Goal: Transaction & Acquisition: Purchase product/service

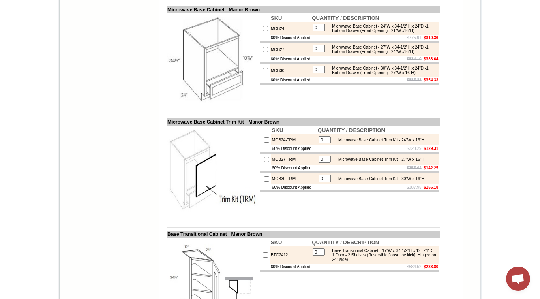
scroll to position [75, 0]
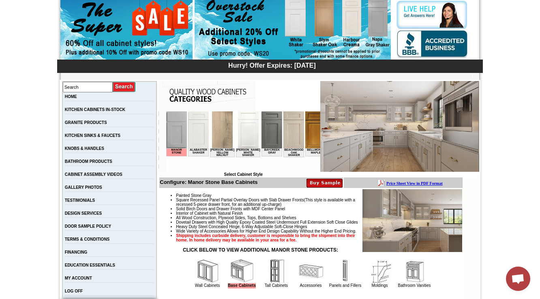
scroll to position [0, 876]
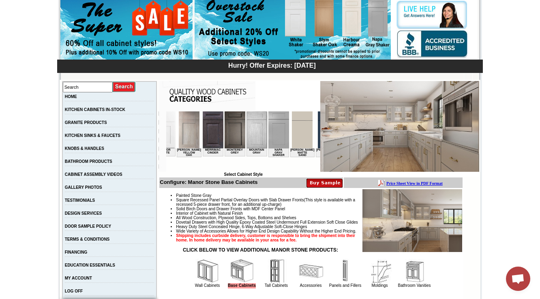
click at [318, 139] on img at bounding box center [328, 129] width 21 height 37
click at [318, 135] on img at bounding box center [328, 129] width 21 height 37
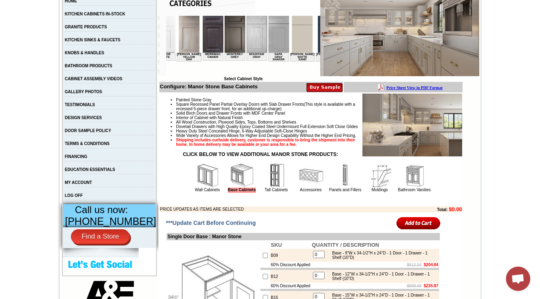
scroll to position [172, 0]
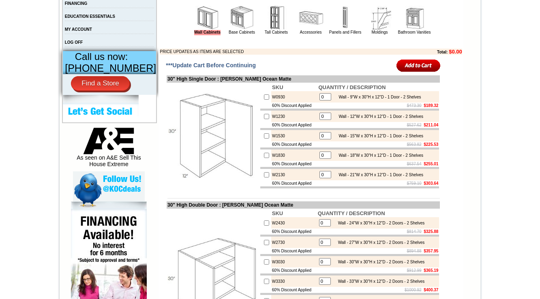
scroll to position [324, 0]
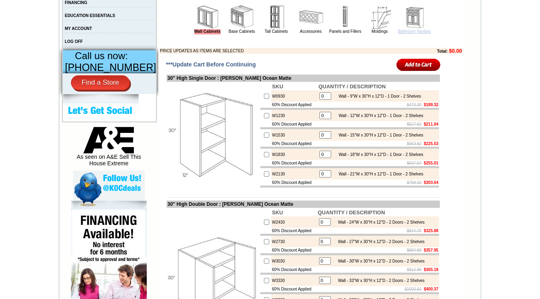
click at [415, 34] on link "Bathroom Vanities" at bounding box center [414, 31] width 33 height 4
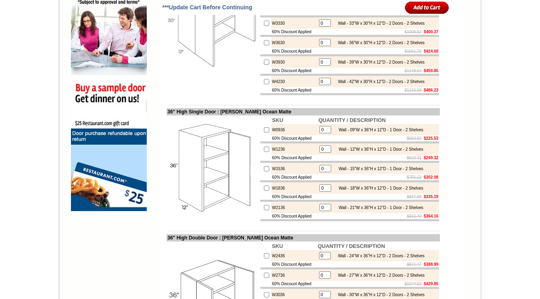
scroll to position [584, 0]
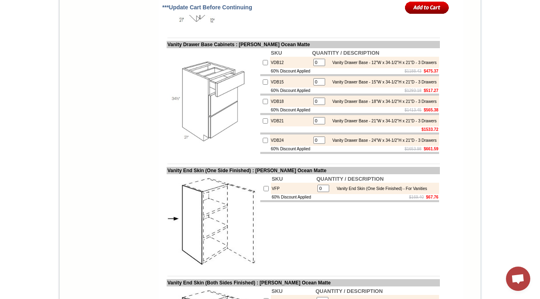
scroll to position [1005, 0]
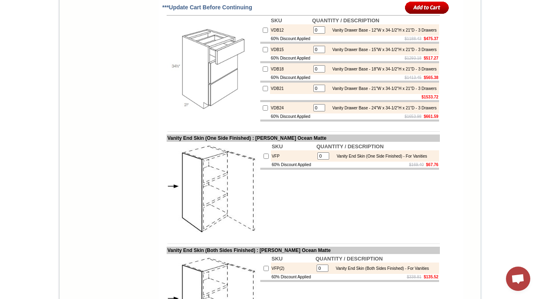
click at [277, 94] on td "VDB21" at bounding box center [290, 88] width 41 height 11
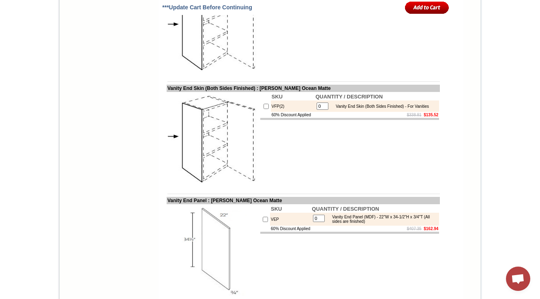
scroll to position [1200, 0]
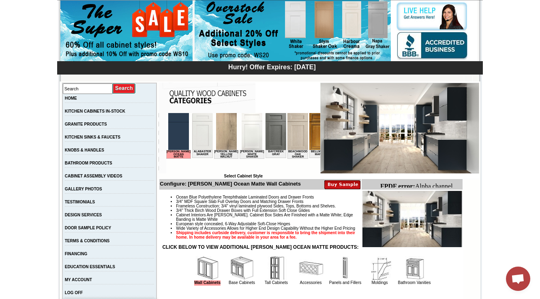
scroll to position [195, 0]
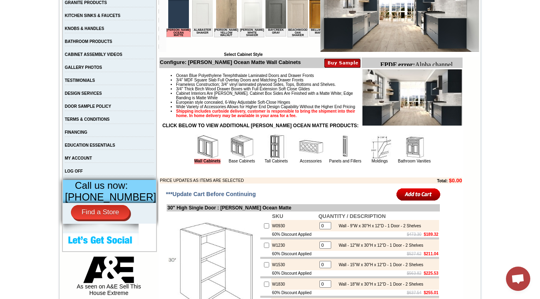
click at [402, 159] on img at bounding box center [414, 147] width 24 height 24
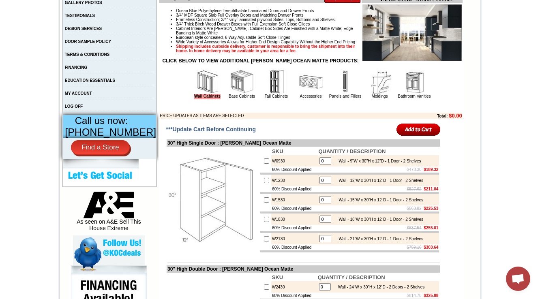
scroll to position [308, 0]
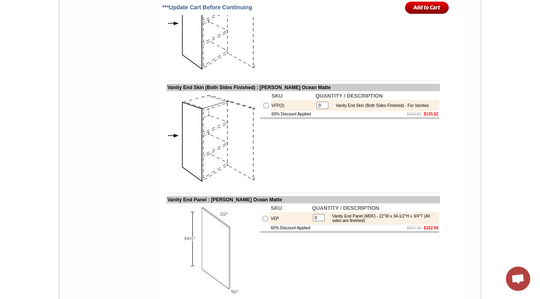
scroll to position [1070, 0]
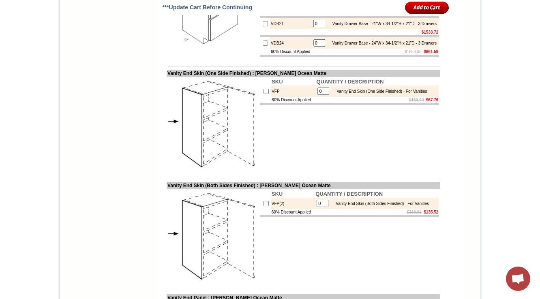
click at [280, 29] on td "VDB21" at bounding box center [290, 23] width 41 height 11
drag, startPoint x: 264, startPoint y: 141, endPoint x: 289, endPoint y: 141, distance: 25.5
click at [289, 77] on td "Vanity End Skin (One Side Finished) : Nash Ocean Matte" at bounding box center [303, 73] width 273 height 7
copy td "Nash Oce"
click at [285, 29] on td "VDB21" at bounding box center [290, 23] width 41 height 11
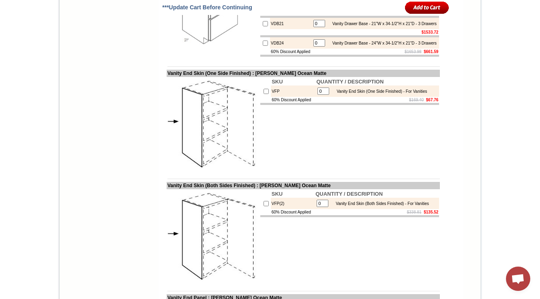
click at [274, 29] on td "VDB21" at bounding box center [290, 23] width 41 height 11
click at [276, 29] on td "VDB21" at bounding box center [290, 23] width 41 height 11
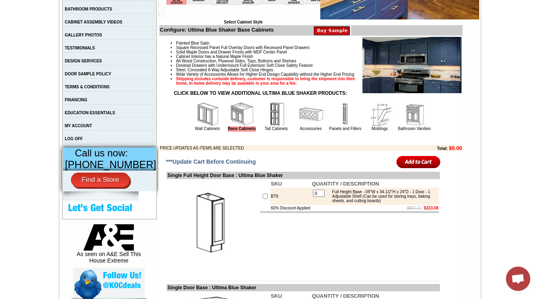
click at [195, 122] on img at bounding box center [207, 114] width 24 height 24
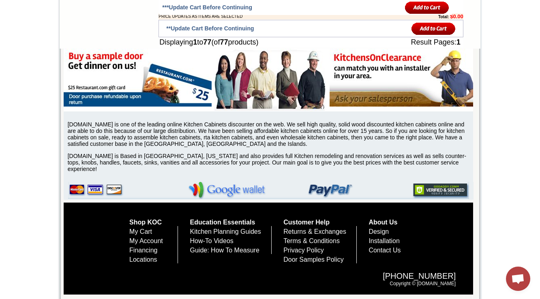
scroll to position [2714, 0]
copy td "MO3030"
click at [158, 9] on p at bounding box center [310, 7] width 304 height 4
